Goal: Find specific page/section: Find specific page/section

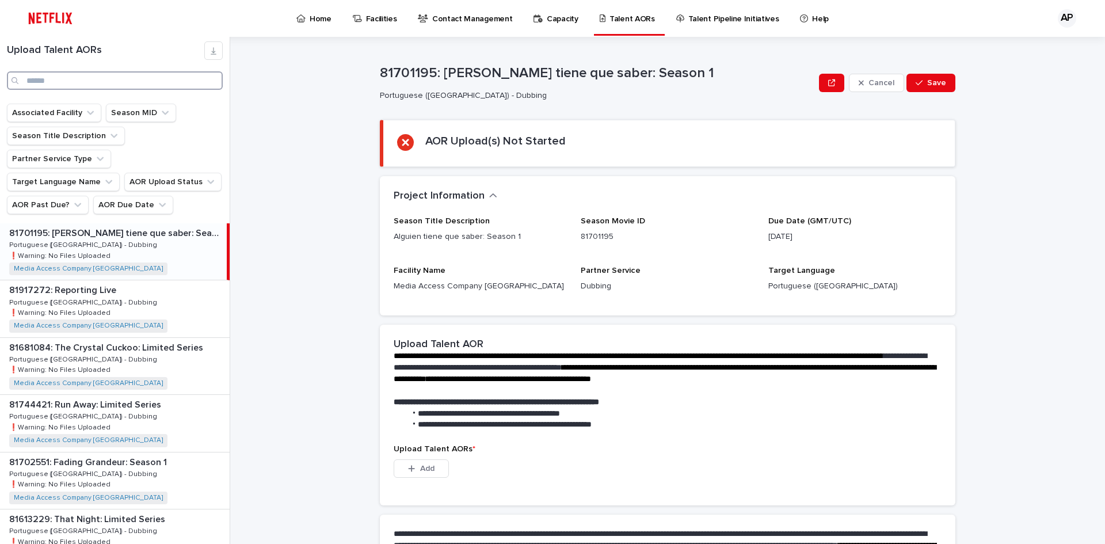
click at [65, 79] on input "Search" at bounding box center [115, 80] width 216 height 18
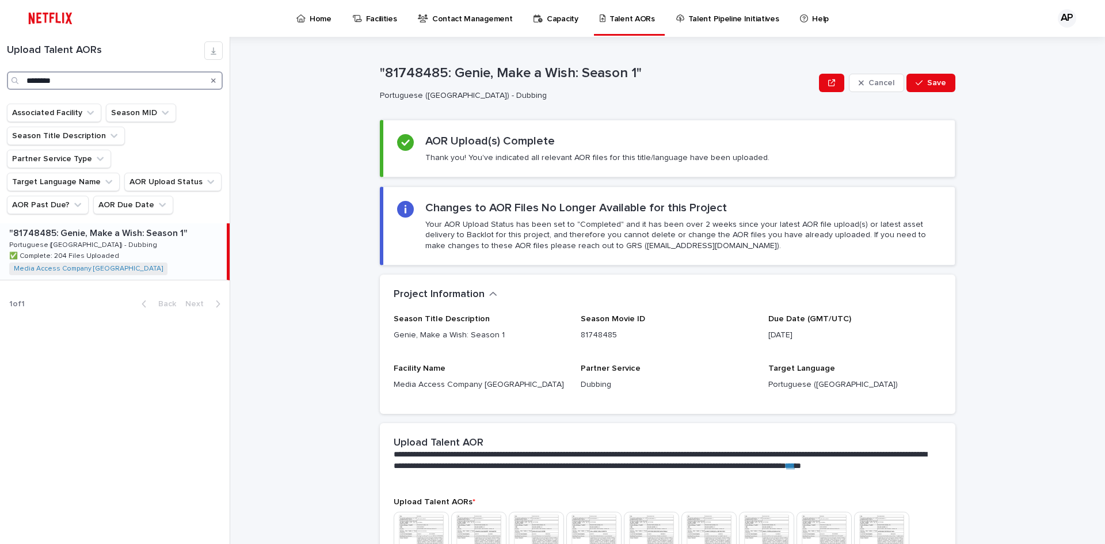
type input "********"
click at [54, 226] on p ""81748485: Genie, Make a Wish: Season 1"" at bounding box center [99, 232] width 181 height 13
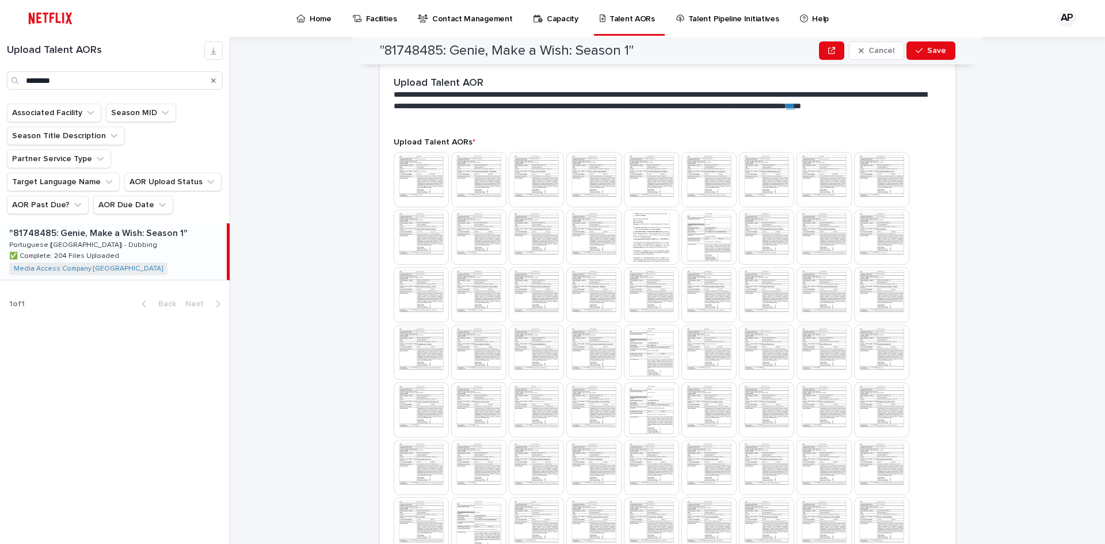
scroll to position [460, 0]
